Goal: Task Accomplishment & Management: Use online tool/utility

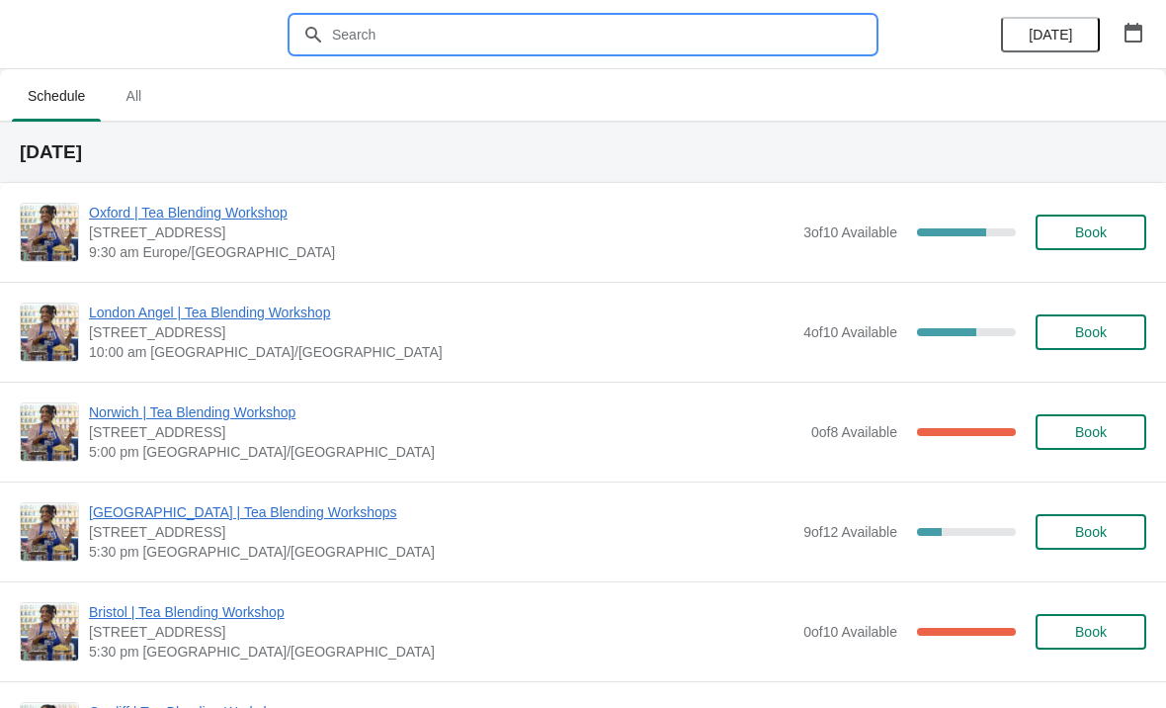
click at [495, 45] on input "text" at bounding box center [603, 35] width 544 height 36
type input "[GEOGRAPHIC_DATA]"
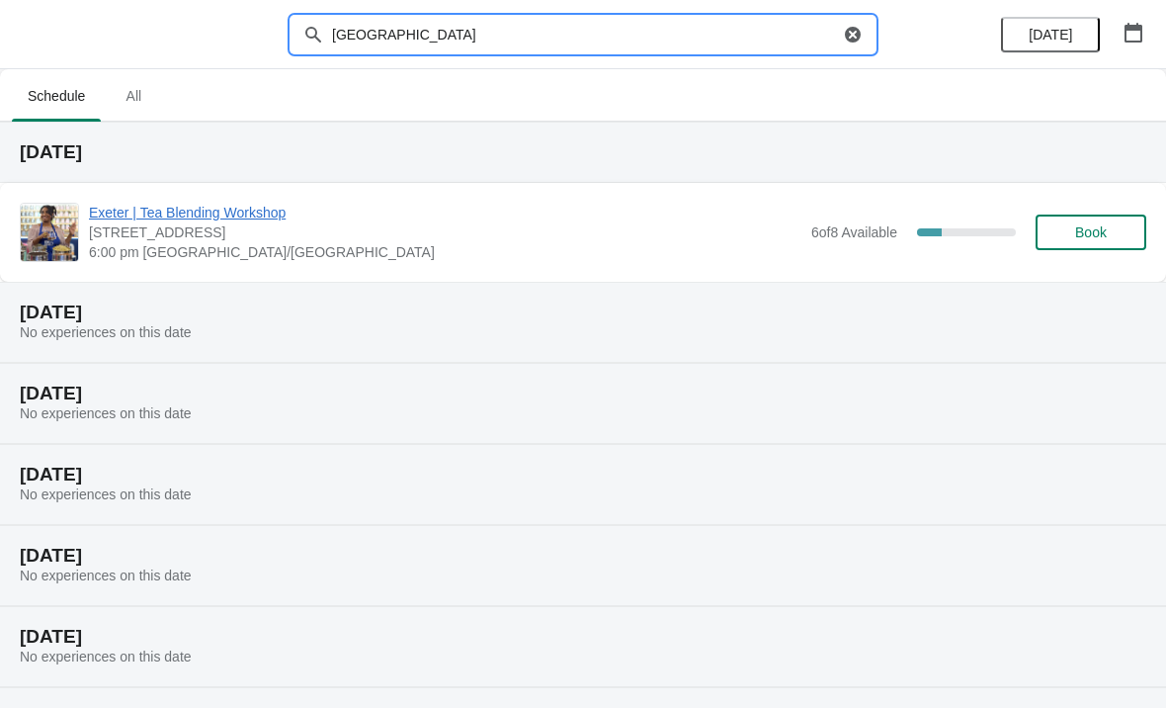
click at [255, 217] on span "Exeter | Tea Blending Workshop" at bounding box center [445, 213] width 713 height 20
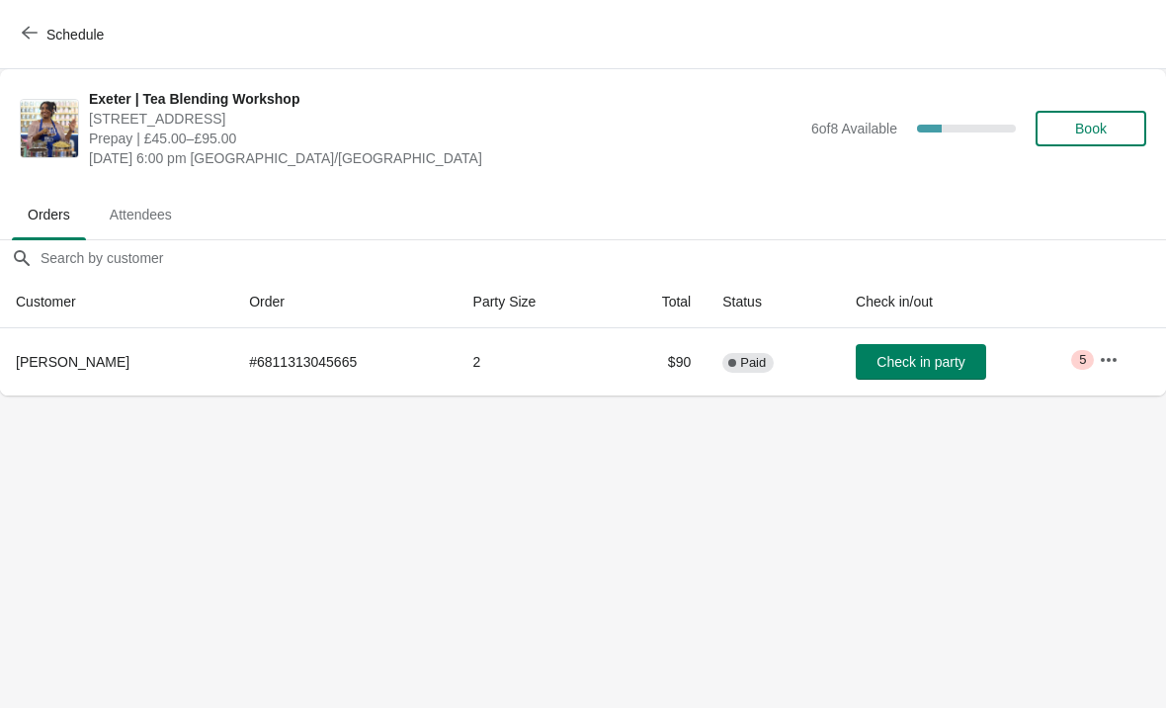
click at [1108, 365] on icon "button" at bounding box center [1109, 360] width 20 height 20
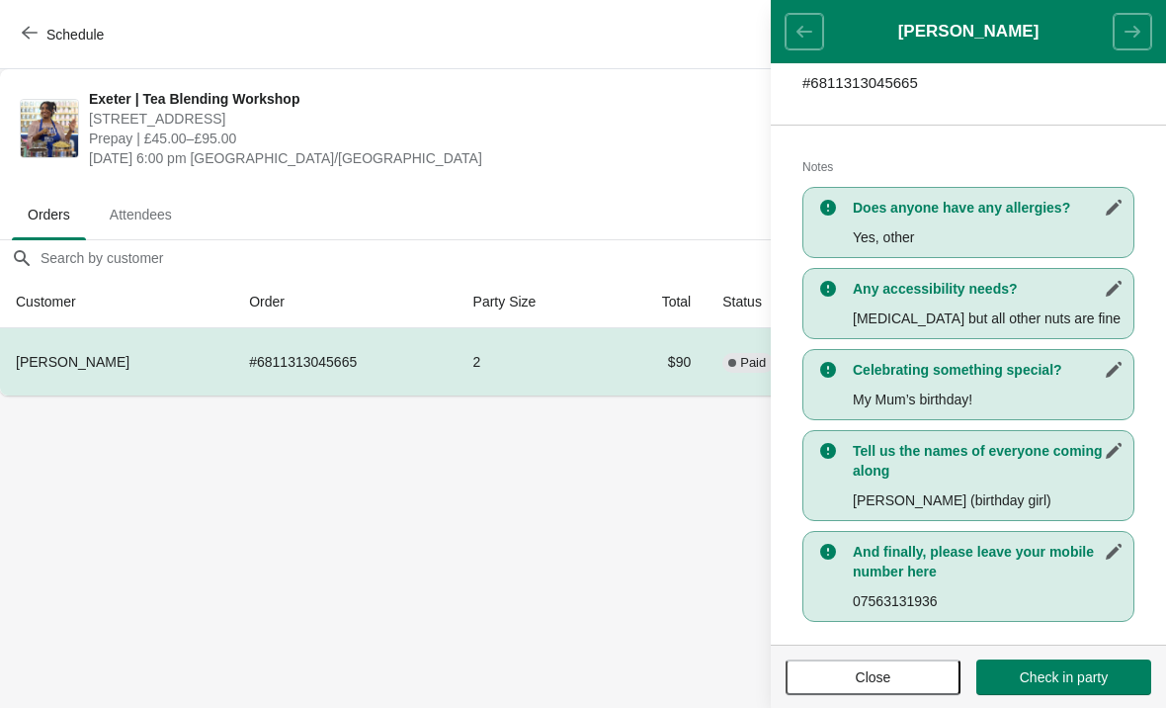
scroll to position [362, 0]
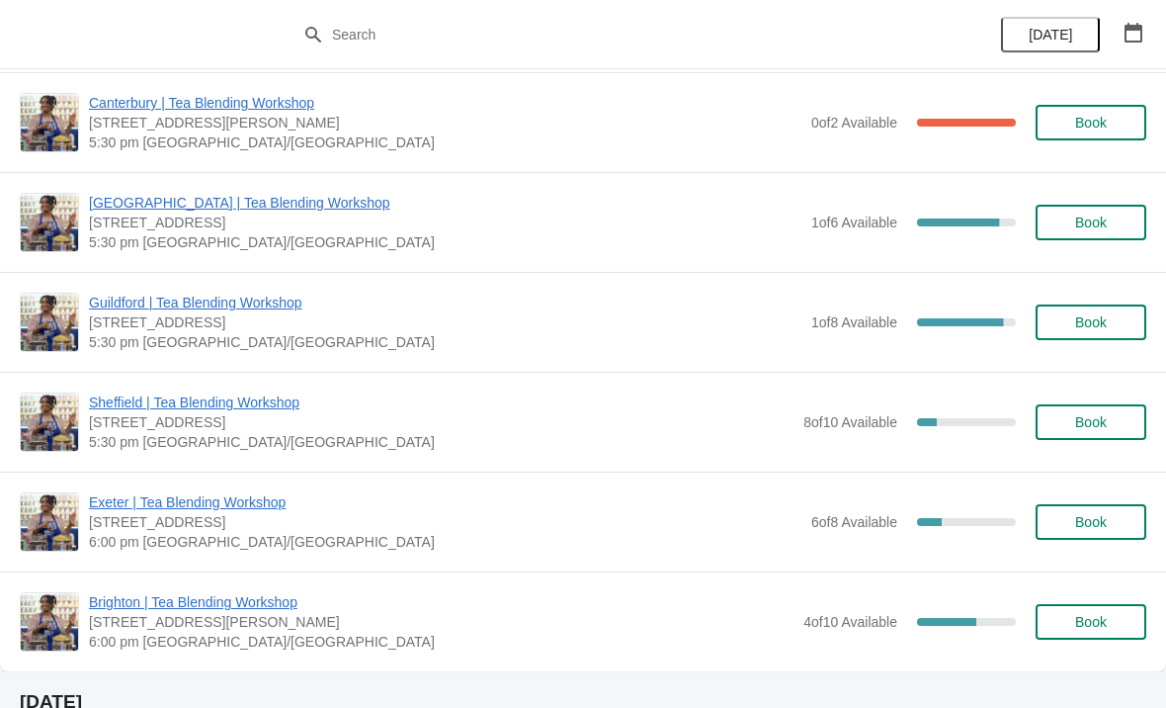
scroll to position [1115, 0]
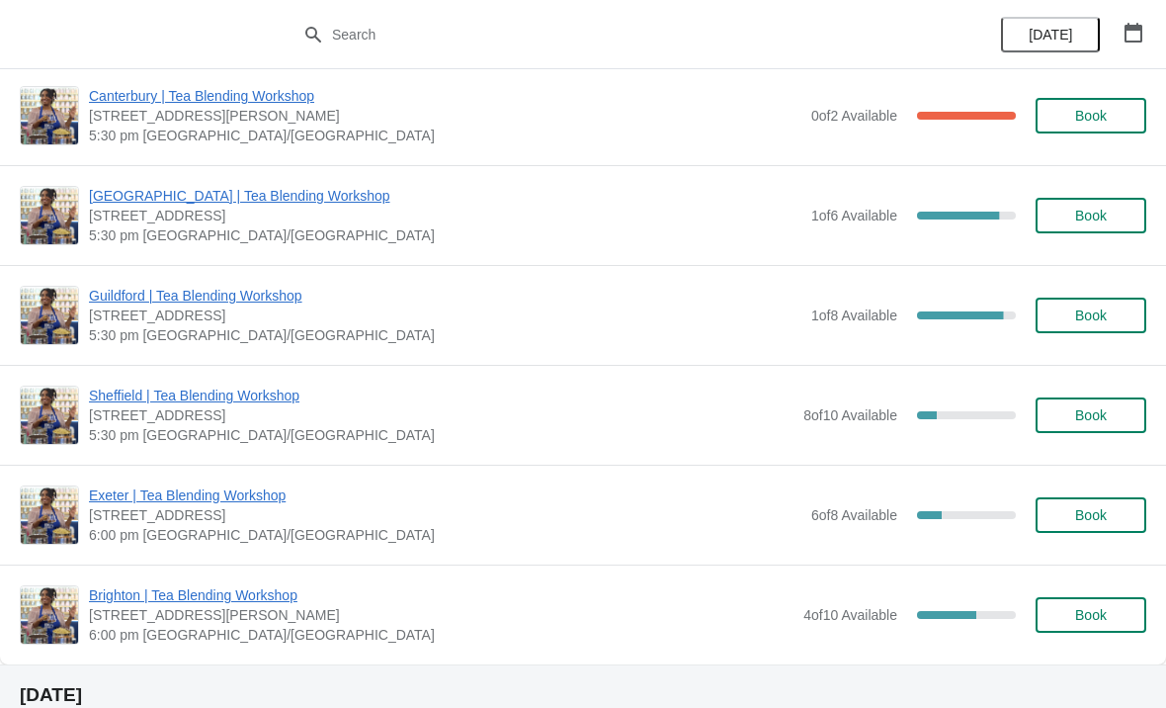
click at [256, 493] on span "Exeter | Tea Blending Workshop" at bounding box center [445, 495] width 713 height 20
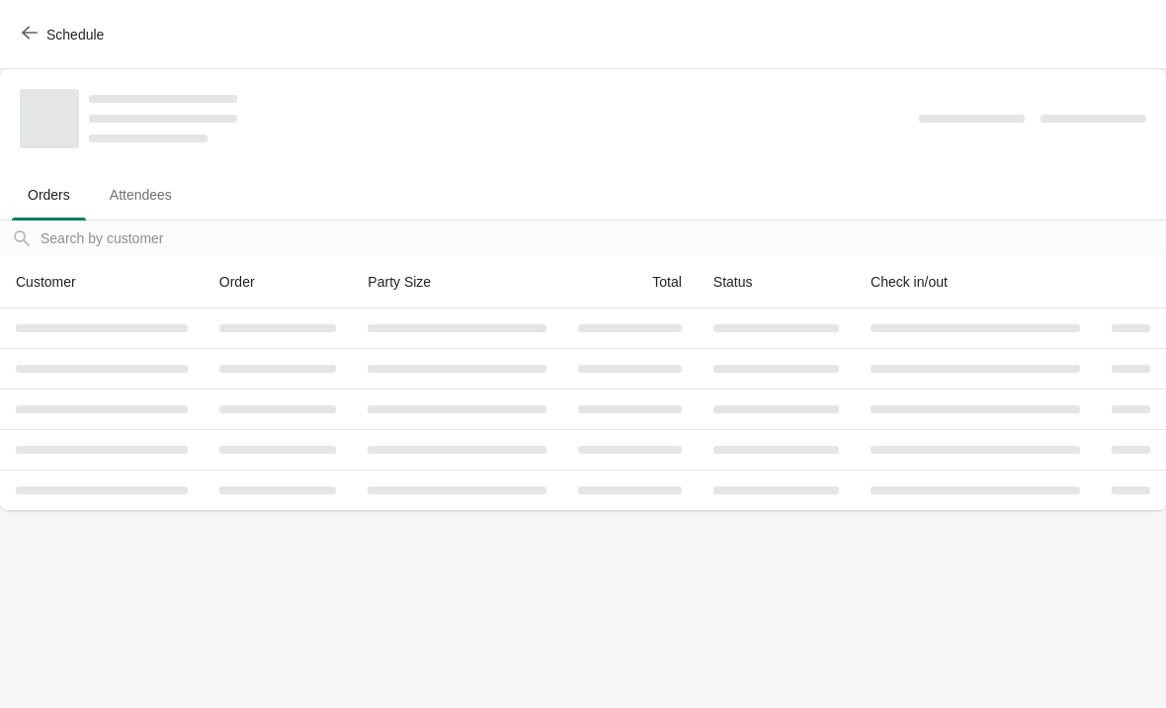
scroll to position [0, 0]
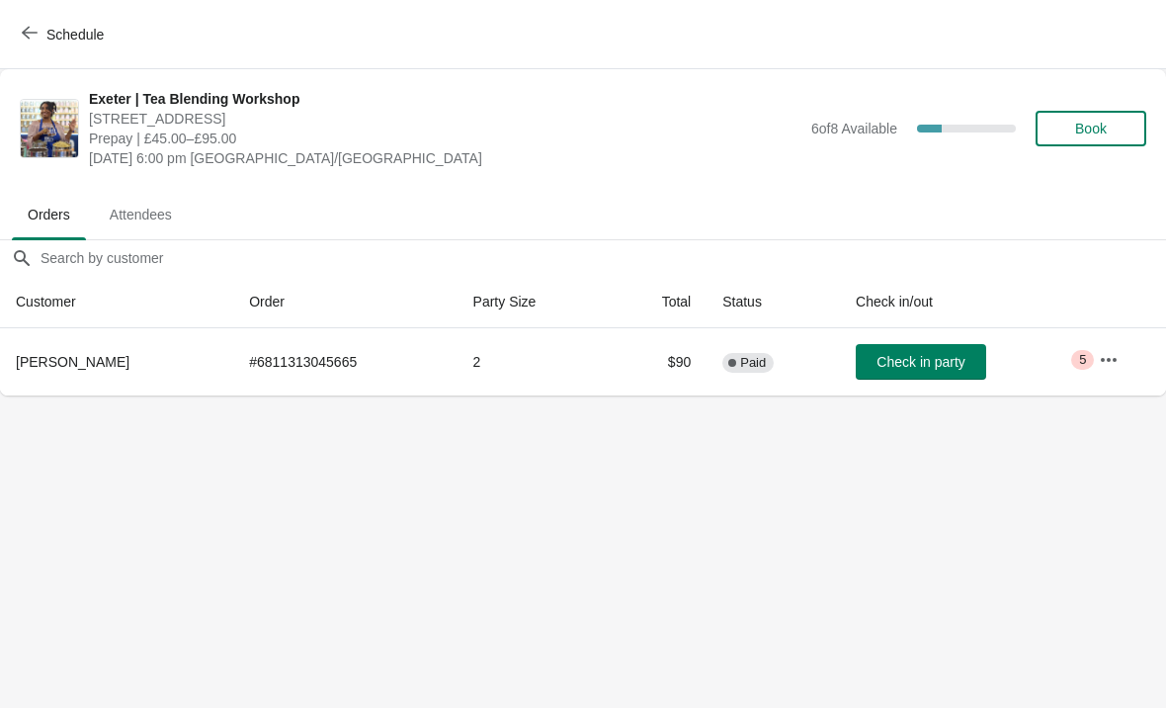
click at [1111, 357] on icon "button" at bounding box center [1109, 360] width 20 height 20
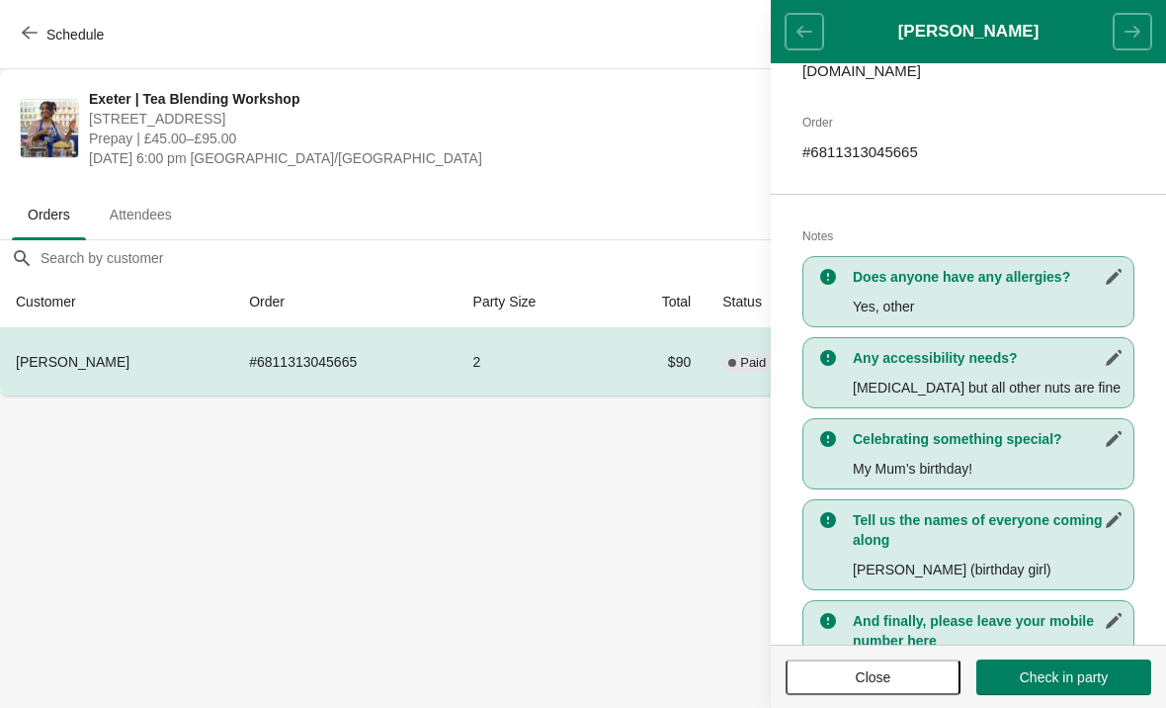
scroll to position [323, 0]
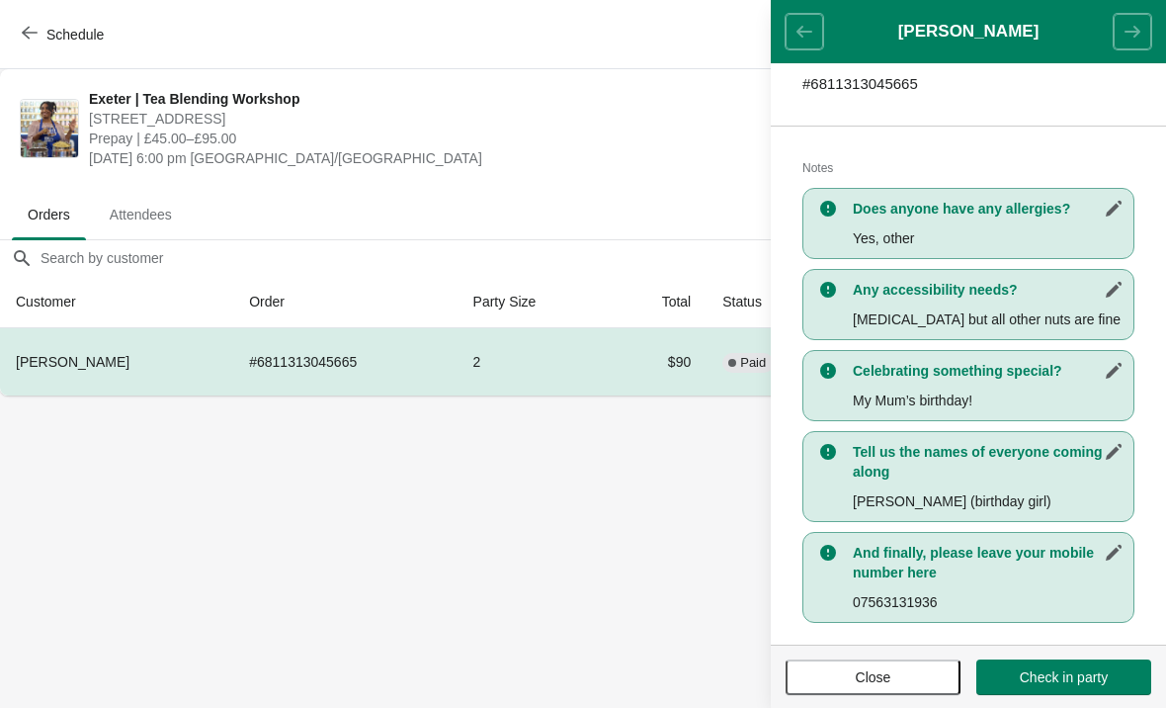
click at [870, 682] on span "Close" at bounding box center [874, 677] width 36 height 16
